Goal: Find specific page/section: Find specific page/section

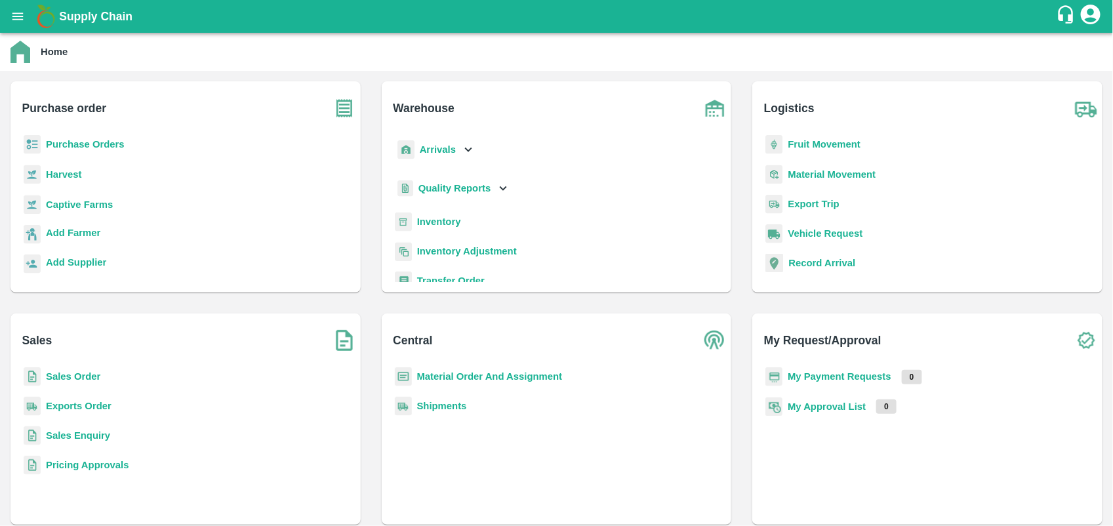
click at [434, 221] on b "Inventory" at bounding box center [439, 221] width 44 height 10
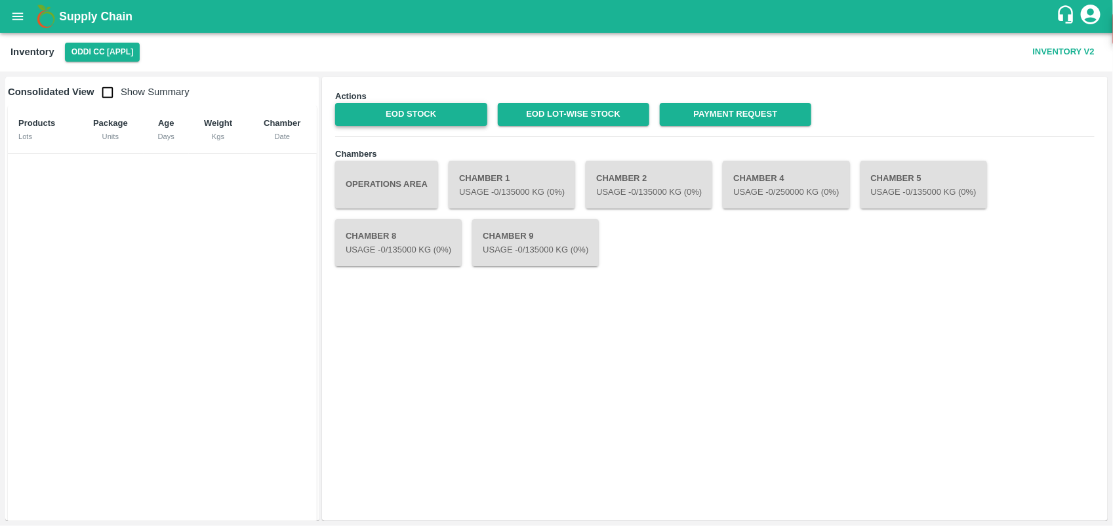
click at [428, 116] on link "EOD Stock" at bounding box center [410, 114] width 151 height 23
click at [424, 106] on link "EOD Stock" at bounding box center [410, 114] width 151 height 23
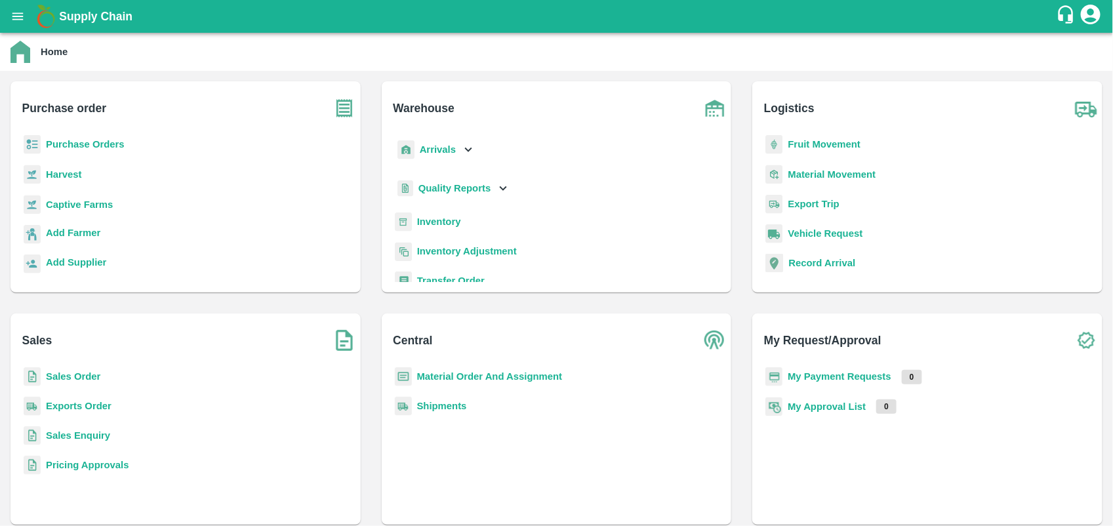
click at [845, 376] on b "My Payment Requests" at bounding box center [839, 376] width 104 height 10
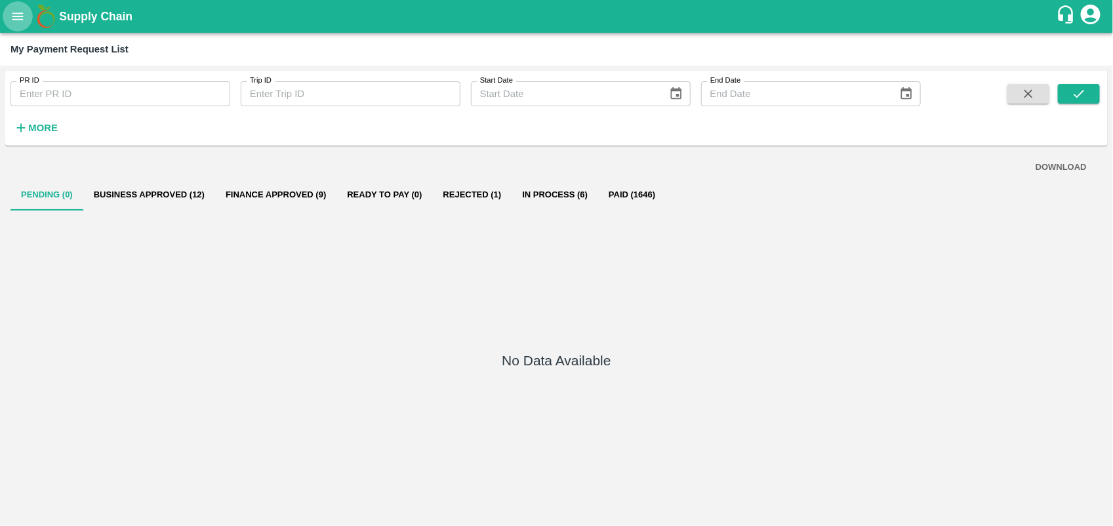
click at [13, 23] on icon "open drawer" at bounding box center [17, 16] width 14 height 14
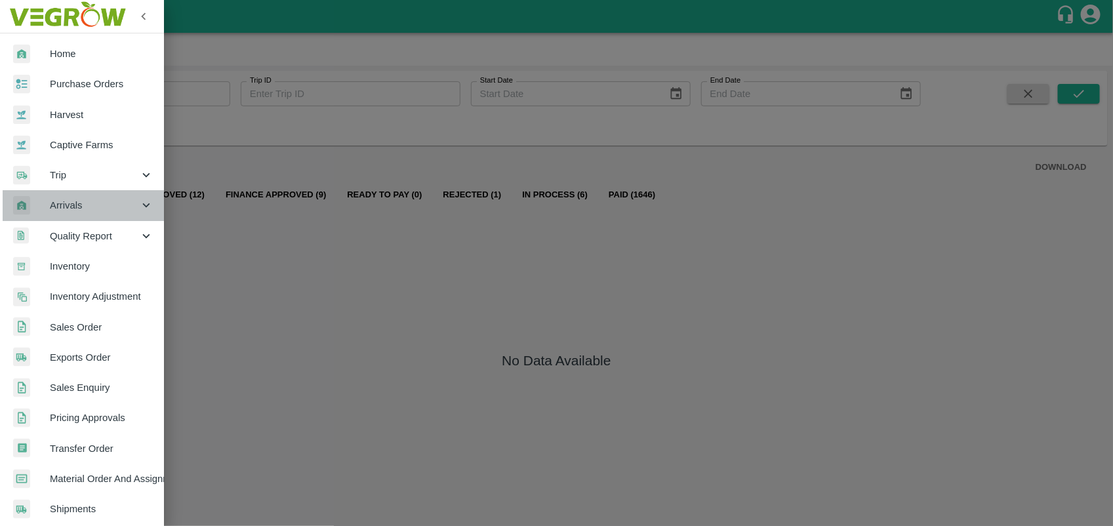
click at [96, 201] on span "Arrivals" at bounding box center [94, 205] width 89 height 14
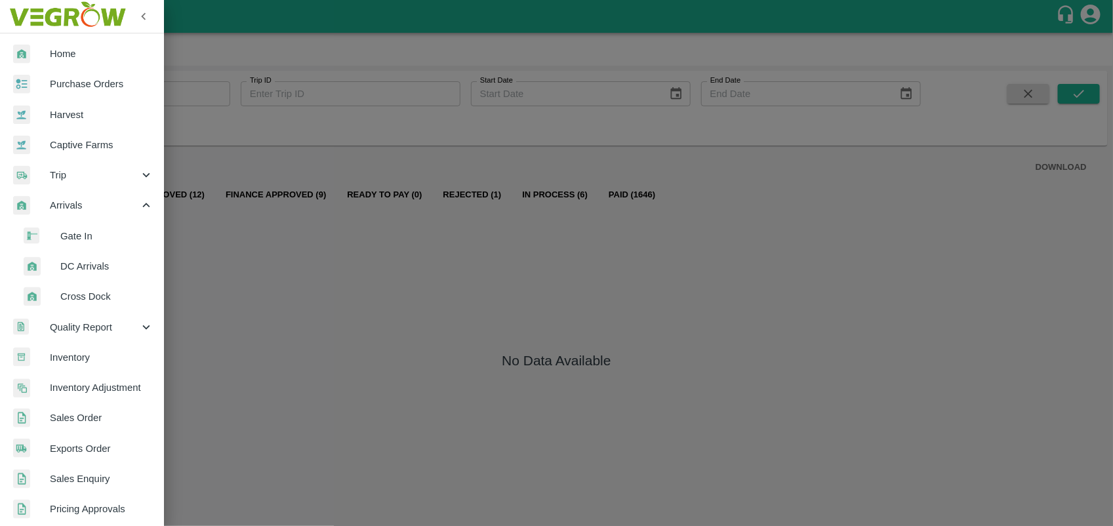
click at [81, 351] on span "Inventory" at bounding box center [102, 357] width 104 height 14
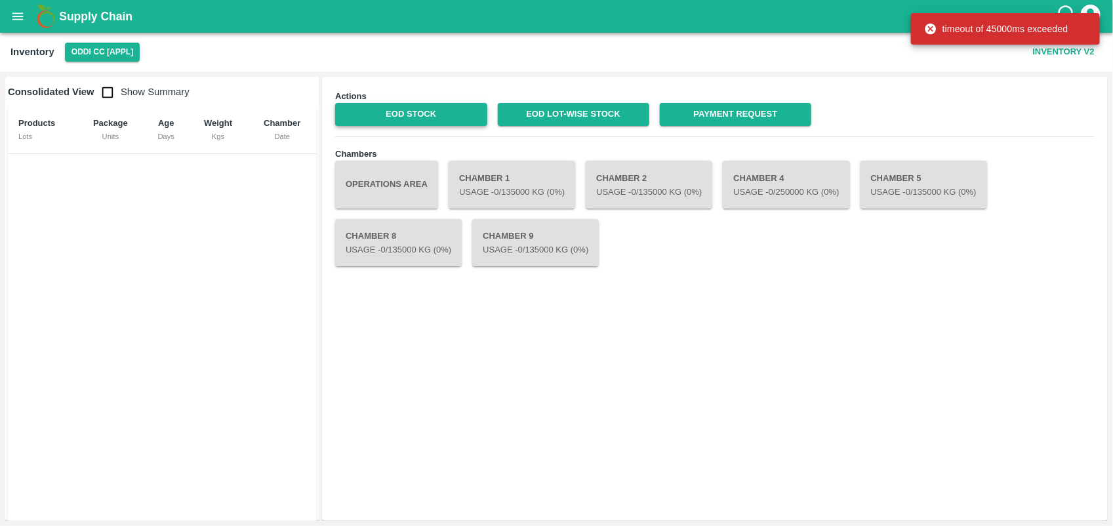
click at [443, 115] on link "EOD Stock" at bounding box center [410, 114] width 151 height 23
